Goal: Information Seeking & Learning: Understand process/instructions

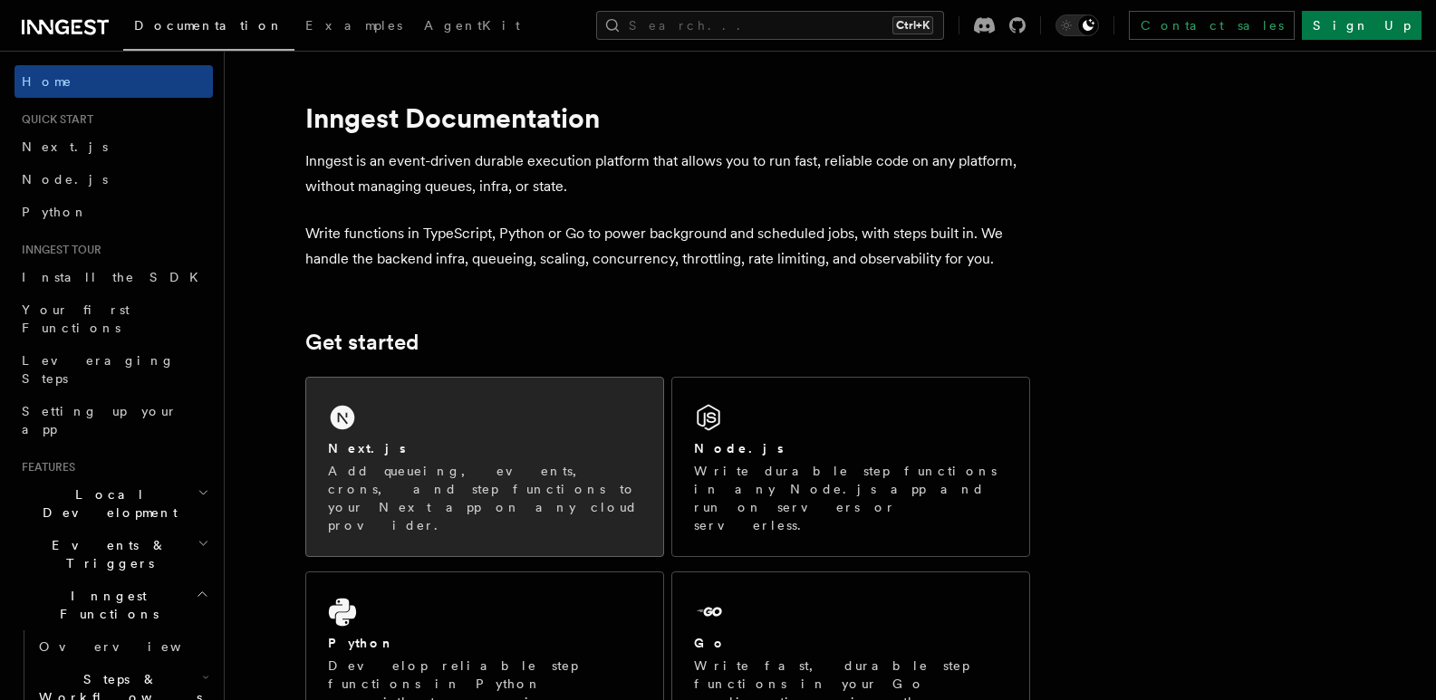
click at [417, 457] on div "Next.js" at bounding box center [484, 448] width 313 height 19
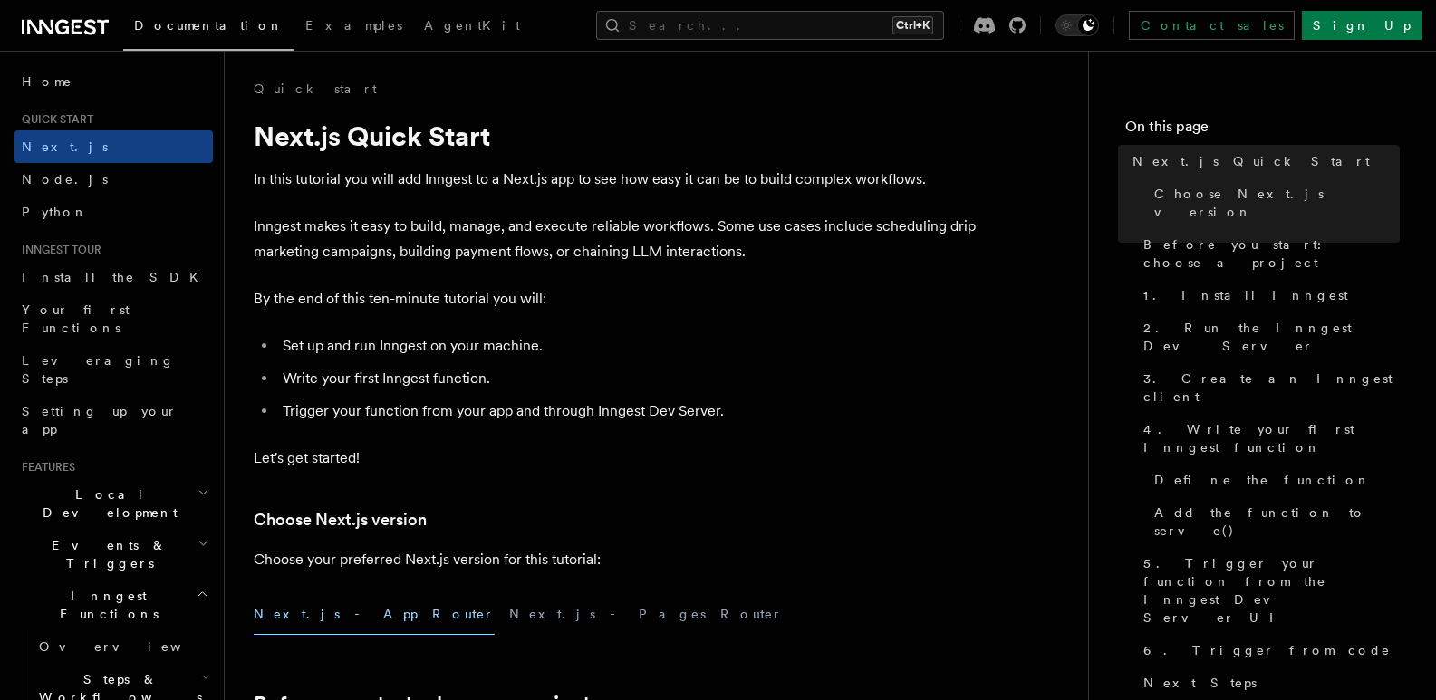
click at [341, 615] on button "Next.js - App Router" at bounding box center [374, 614] width 241 height 41
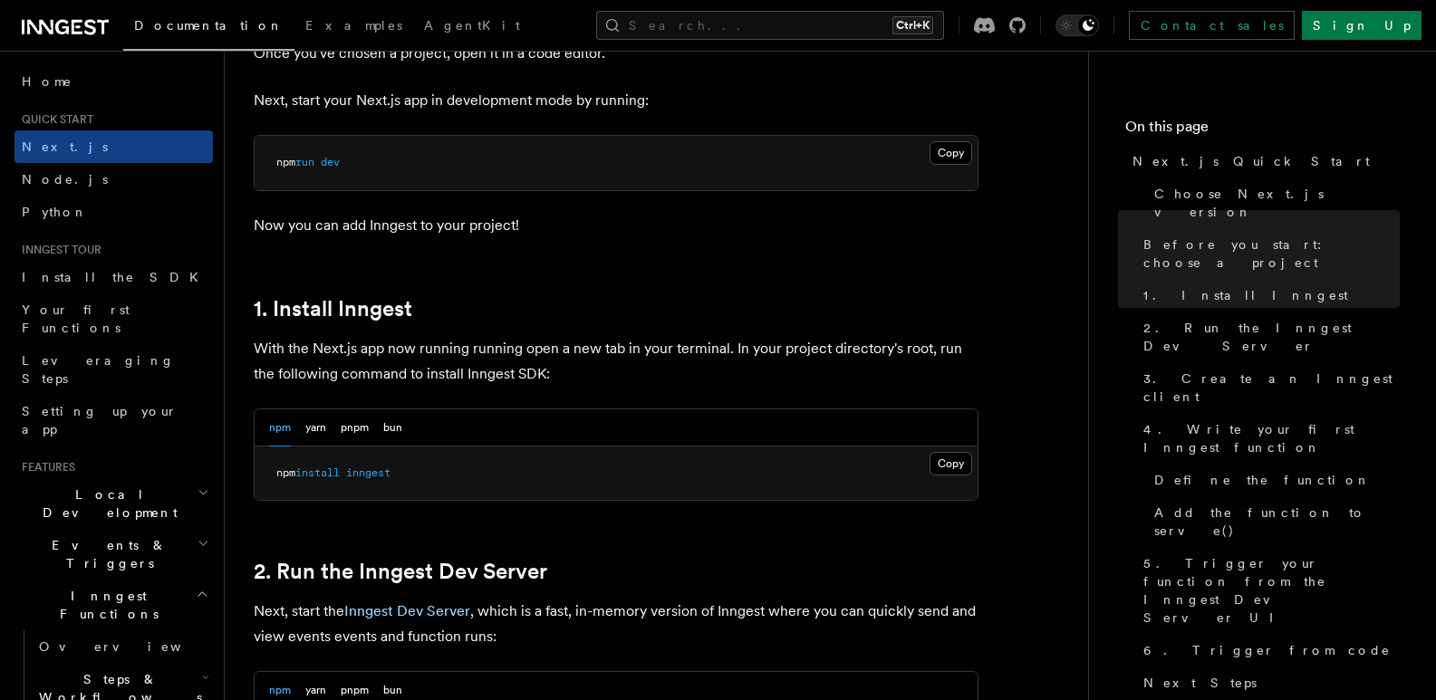
scroll to position [1178, 0]
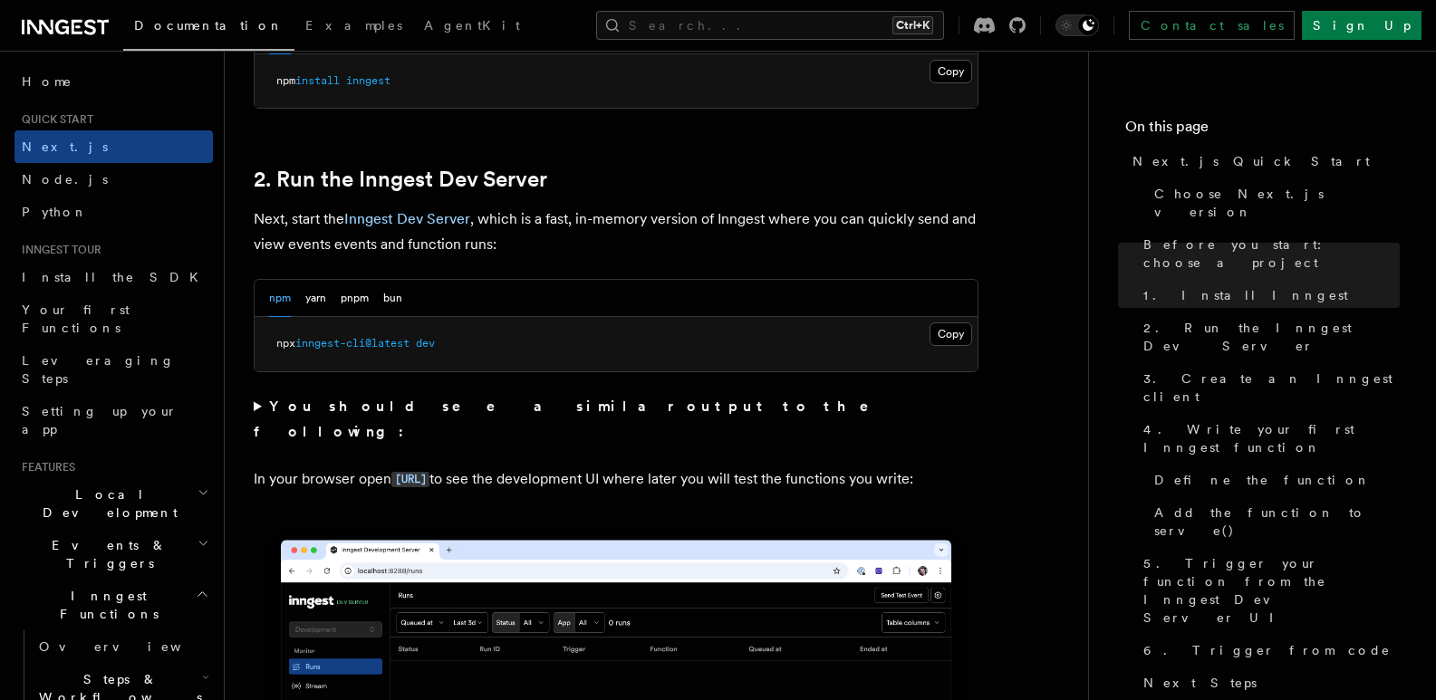
click at [563, 238] on p "Next, start the Inngest Dev Server , which is a fast, in-memory version of Inng…" at bounding box center [616, 232] width 725 height 51
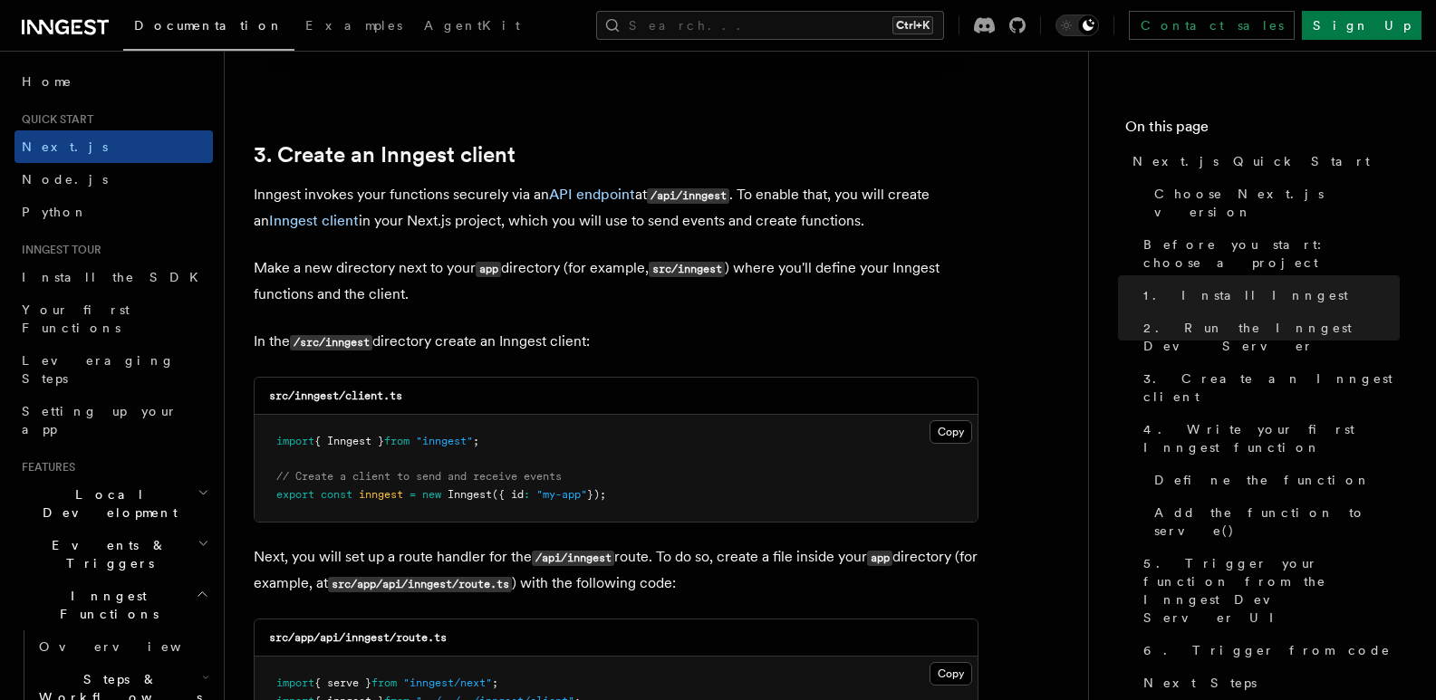
scroll to position [2072, 0]
drag, startPoint x: 636, startPoint y: 492, endPoint x: 273, endPoint y: 428, distance: 369.0
click at [273, 428] on pre "import { Inngest } from "inngest" ; // Create a client to send and receive even…" at bounding box center [616, 466] width 723 height 107
copy code "import { Inngest } from "inngest" ; // Create a client to send and receive even…"
